Goal: Information Seeking & Learning: Find specific fact

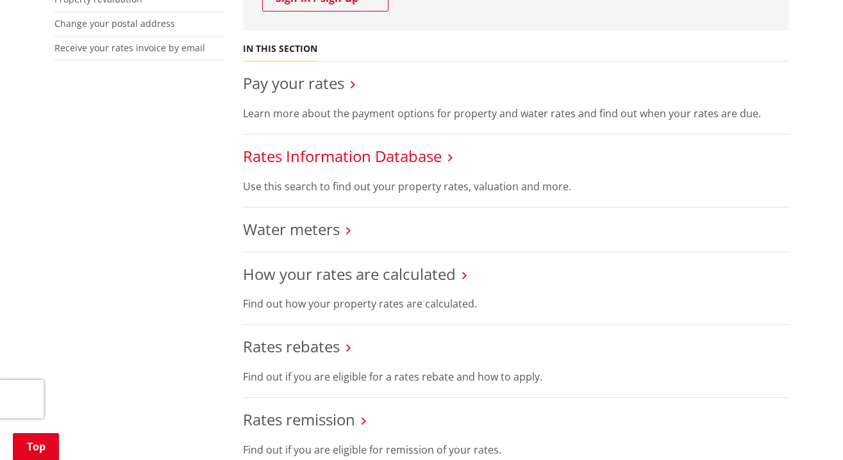
scroll to position [503, 0]
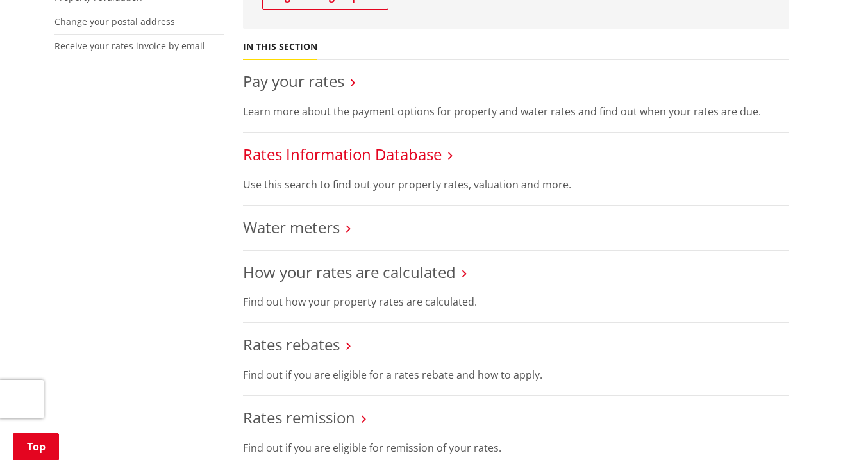
click at [368, 144] on link "Rates Information Database" at bounding box center [342, 154] width 199 height 21
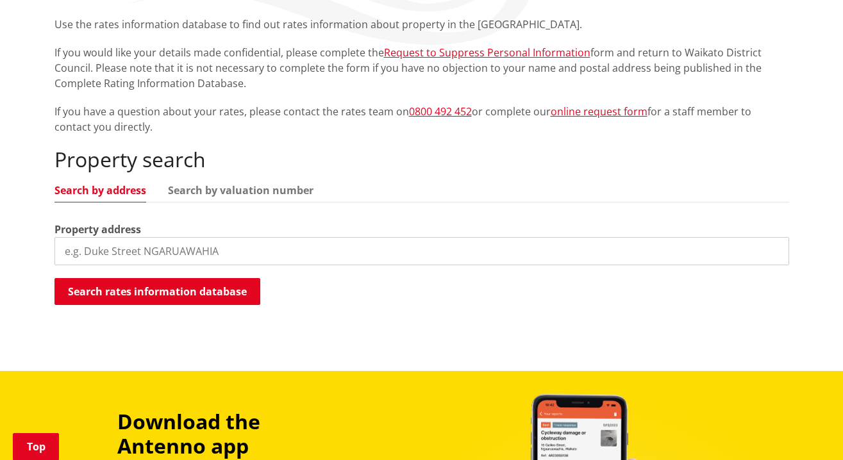
scroll to position [302, 0]
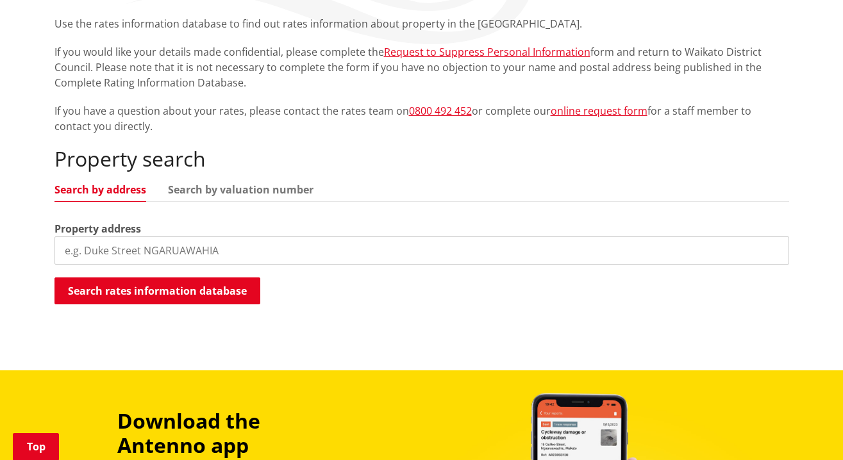
click at [263, 237] on input "search" at bounding box center [421, 251] width 735 height 28
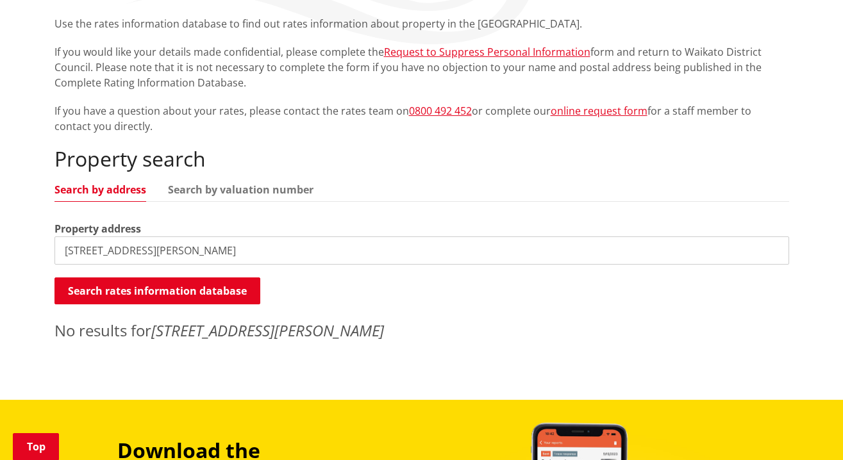
click at [203, 237] on input "[STREET_ADDRESS][PERSON_NAME]" at bounding box center [421, 251] width 735 height 28
click at [153, 237] on input "[STREET_ADDRESS][PERSON_NAME]" at bounding box center [421, 251] width 735 height 28
click at [152, 237] on input "[STREET_ADDRESS][PERSON_NAME]" at bounding box center [421, 251] width 735 height 28
click at [146, 237] on input "13b [PERSON_NAME]" at bounding box center [421, 251] width 735 height 28
click at [256, 237] on input "[STREET_ADDRESS][PERSON_NAME][PERSON_NAME]" at bounding box center [421, 251] width 735 height 28
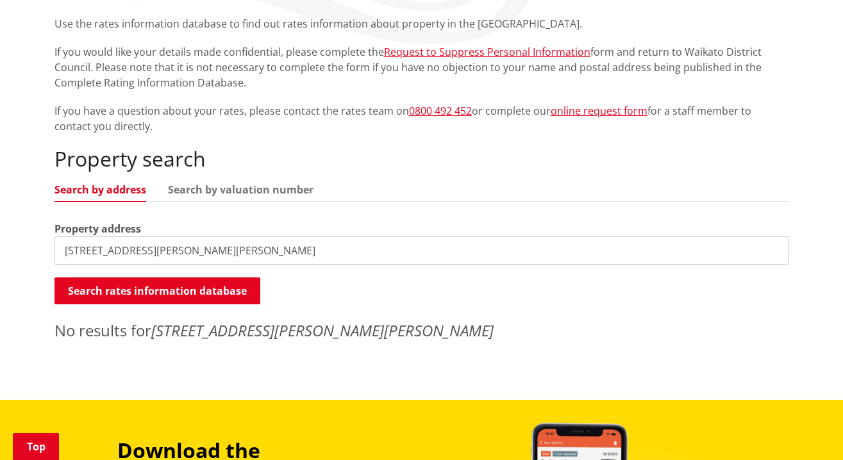
click at [253, 237] on input "[STREET_ADDRESS][PERSON_NAME][PERSON_NAME]" at bounding box center [421, 251] width 735 height 28
click at [254, 237] on input "[STREET_ADDRESS][PERSON_NAME][PERSON_NAME]" at bounding box center [421, 251] width 735 height 28
click at [289, 237] on input "[STREET_ADDRESS][PERSON_NAME]" at bounding box center [421, 251] width 735 height 28
type input "[STREET_ADDRESS][PERSON_NAME]"
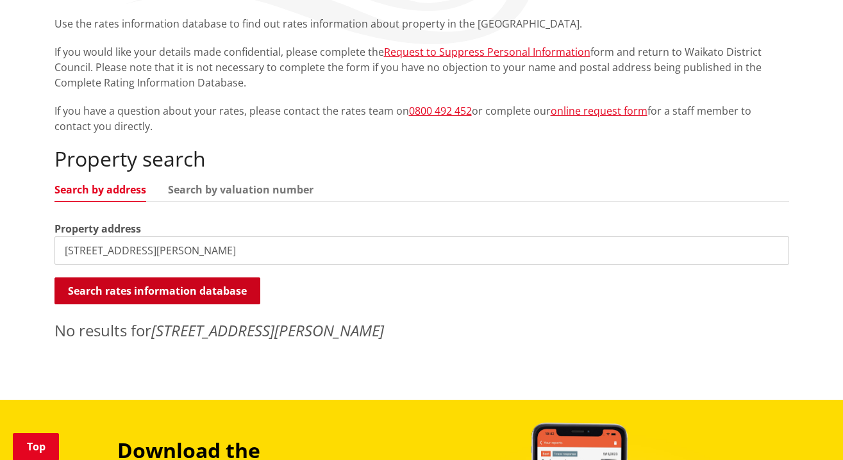
click at [233, 278] on button "Search rates information database" at bounding box center [157, 291] width 206 height 27
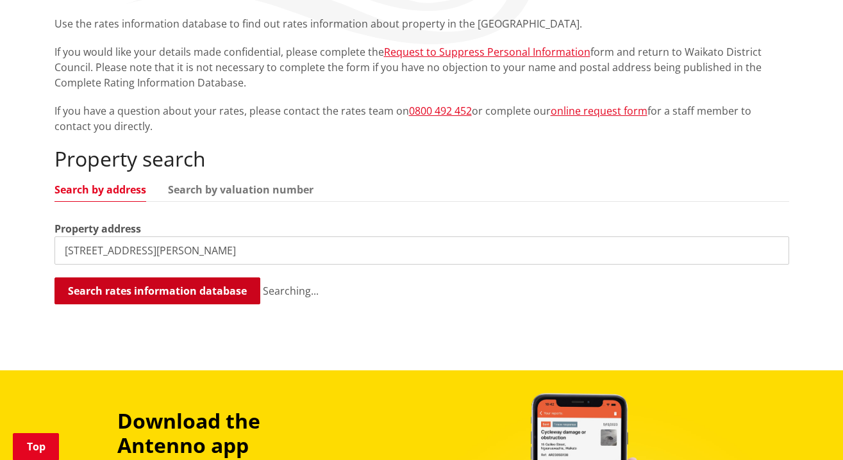
click at [233, 278] on button "Search rates information database" at bounding box center [157, 291] width 206 height 27
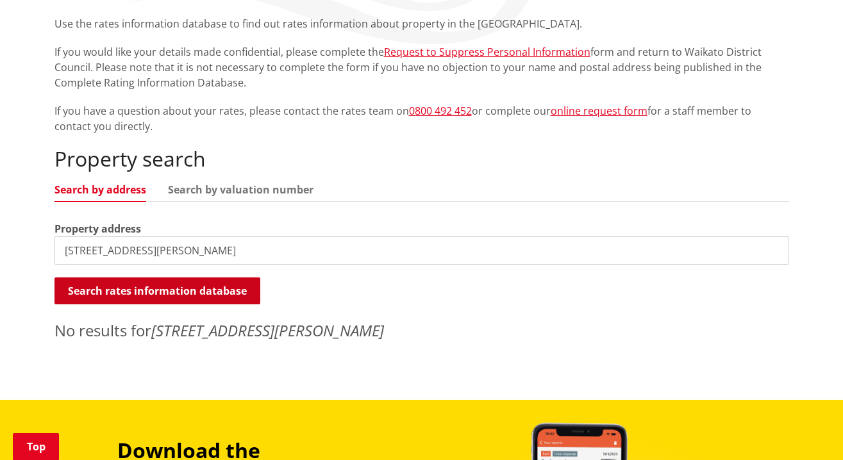
click at [233, 278] on button "Search rates information database" at bounding box center [157, 291] width 206 height 27
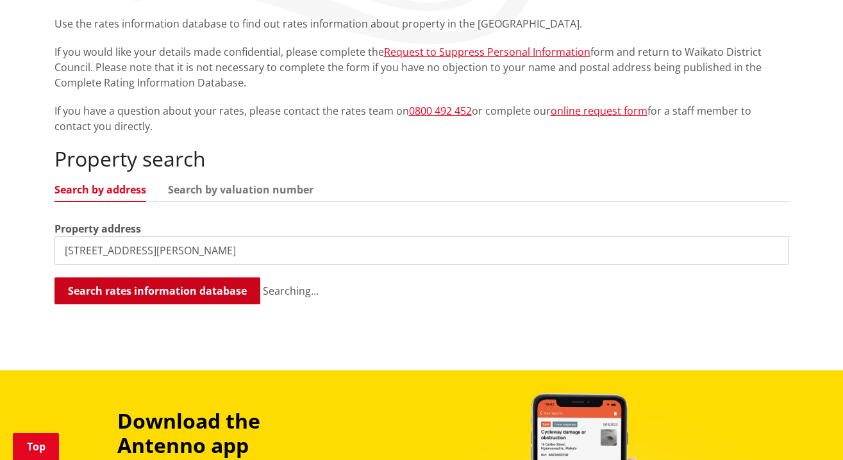
click at [233, 278] on button "Search rates information database" at bounding box center [157, 291] width 206 height 27
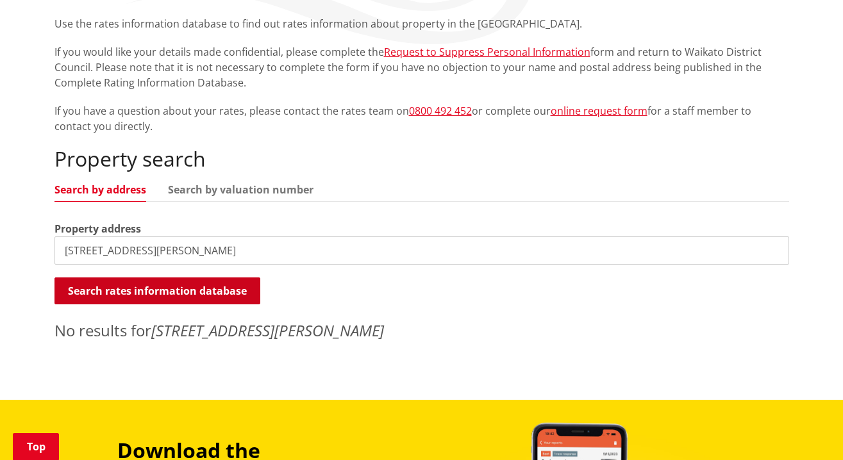
click at [233, 278] on button "Search rates information database" at bounding box center [157, 291] width 206 height 27
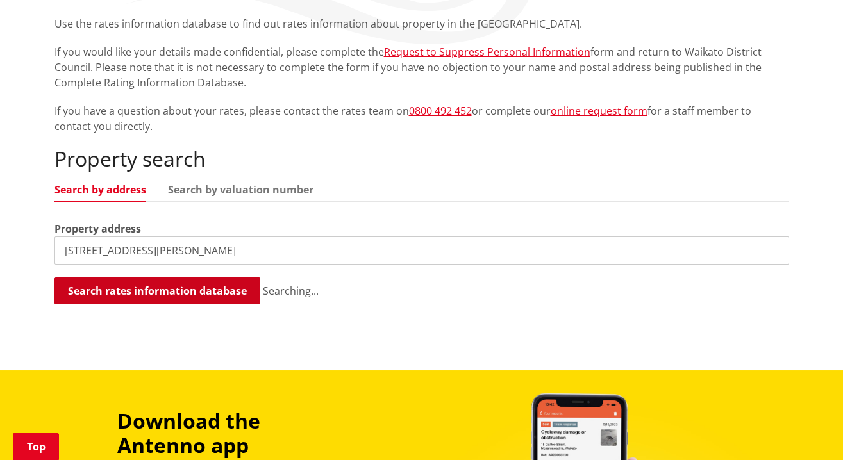
click at [233, 278] on button "Search rates information database" at bounding box center [157, 291] width 206 height 27
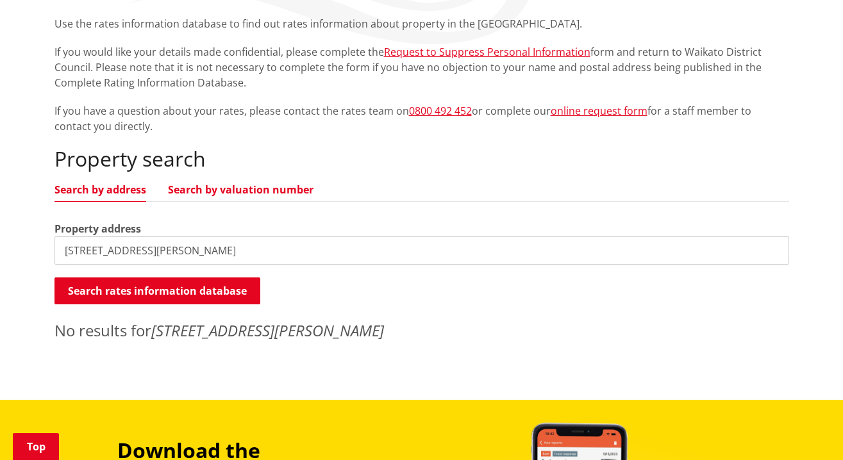
click at [243, 185] on link "Search by valuation number" at bounding box center [241, 190] width 146 height 10
click at [124, 185] on link "Search by address" at bounding box center [100, 190] width 92 height 10
